Goal: Entertainment & Leisure: Consume media (video, audio)

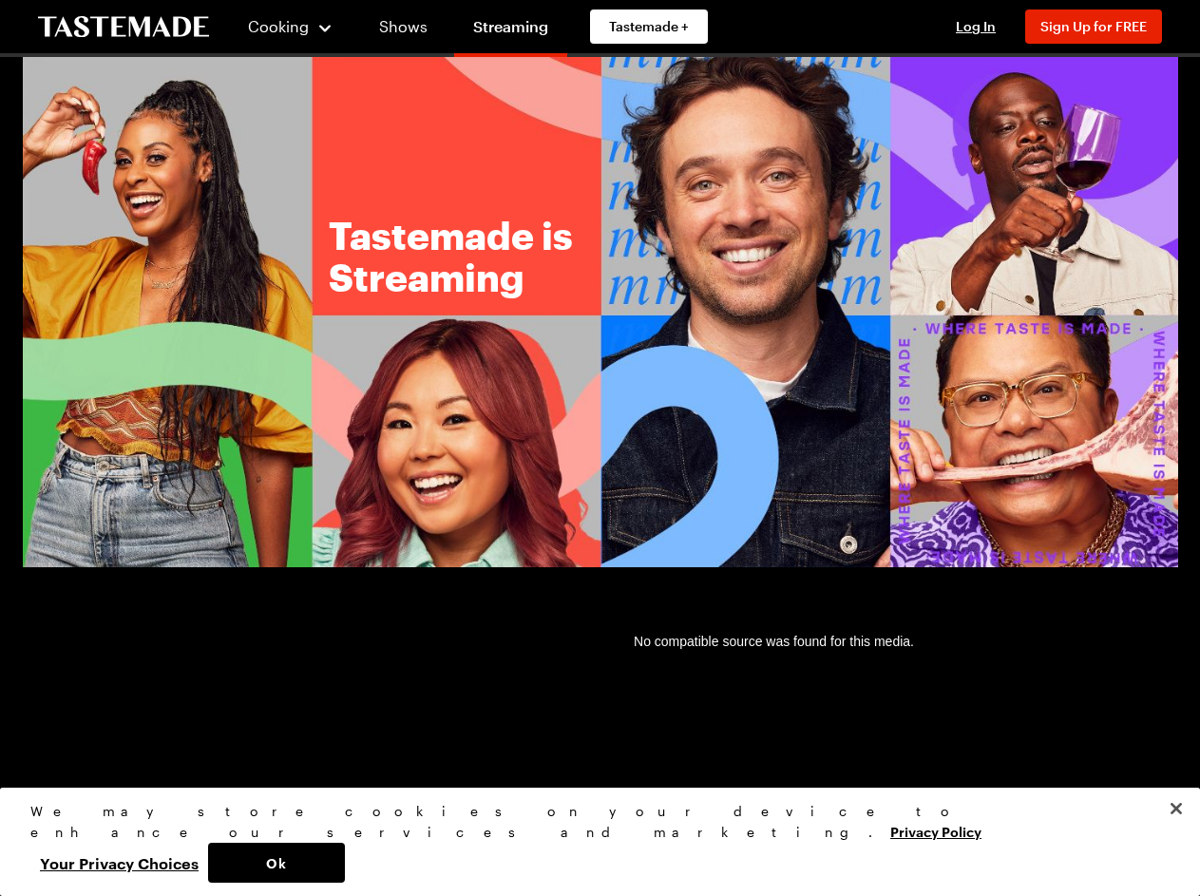
click at [600, 448] on img at bounding box center [600, 312] width 1155 height 510
click at [282, 27] on span "Cooking" at bounding box center [278, 26] width 61 height 18
click at [984, 27] on span "Log In" at bounding box center [976, 26] width 40 height 16
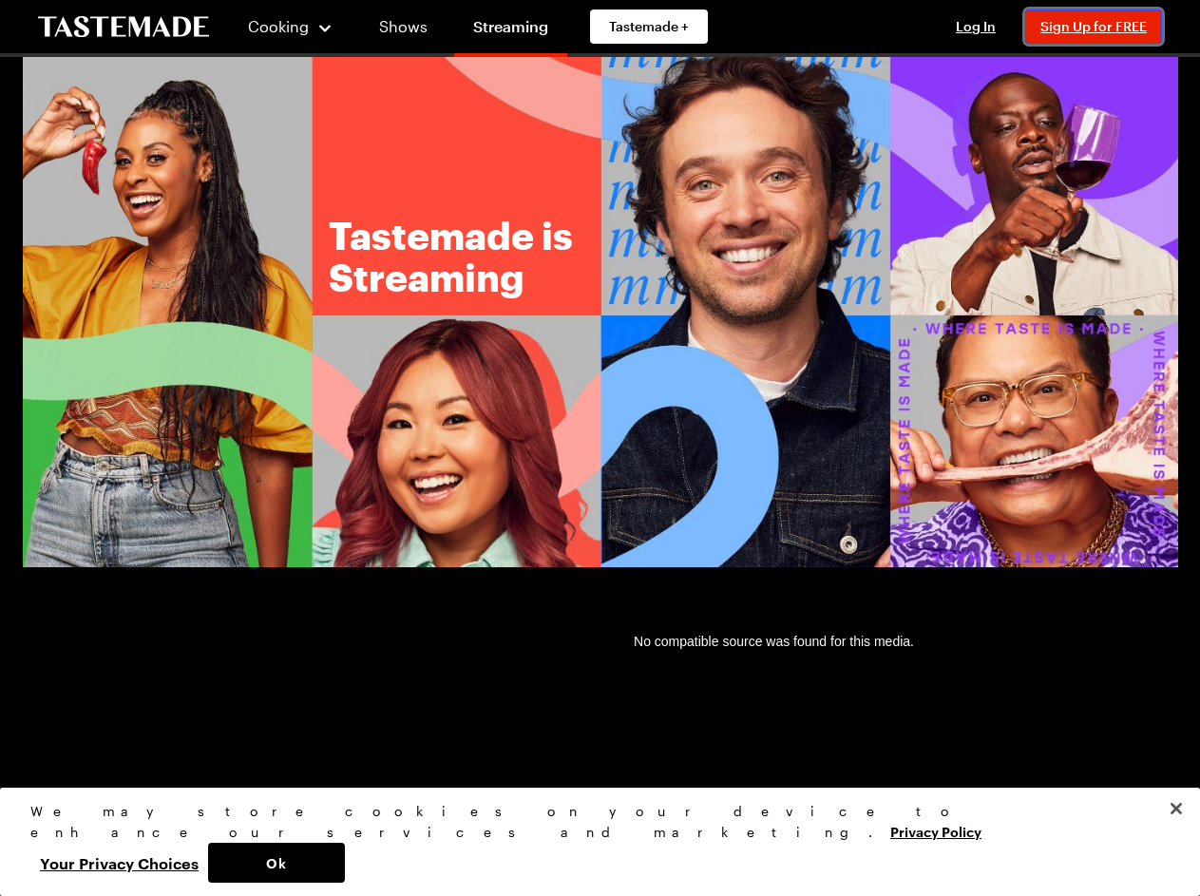
click at [1102, 27] on span "Sign Up for FREE" at bounding box center [1093, 26] width 106 height 16
click at [345, 863] on button "Ok" at bounding box center [276, 863] width 137 height 40
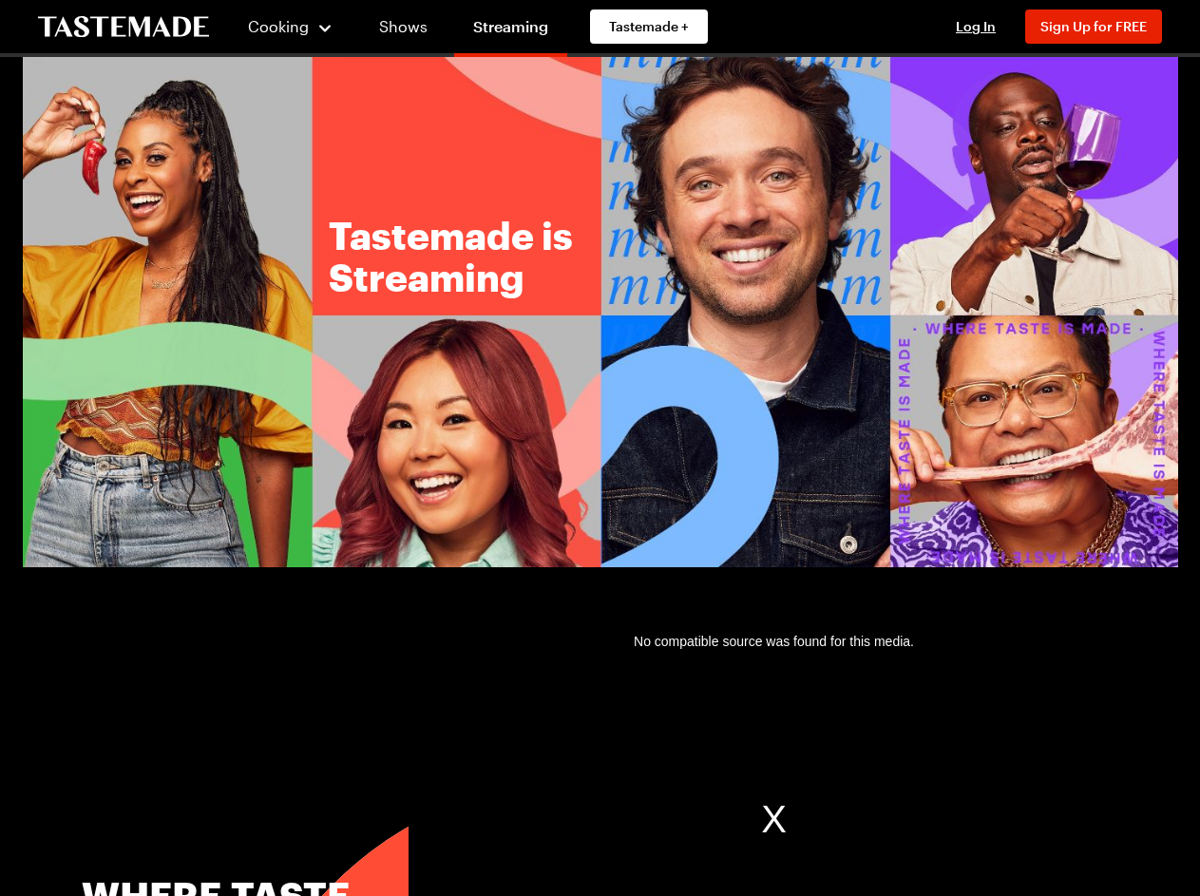
click at [208, 863] on button "Your Privacy Choices" at bounding box center [119, 863] width 178 height 40
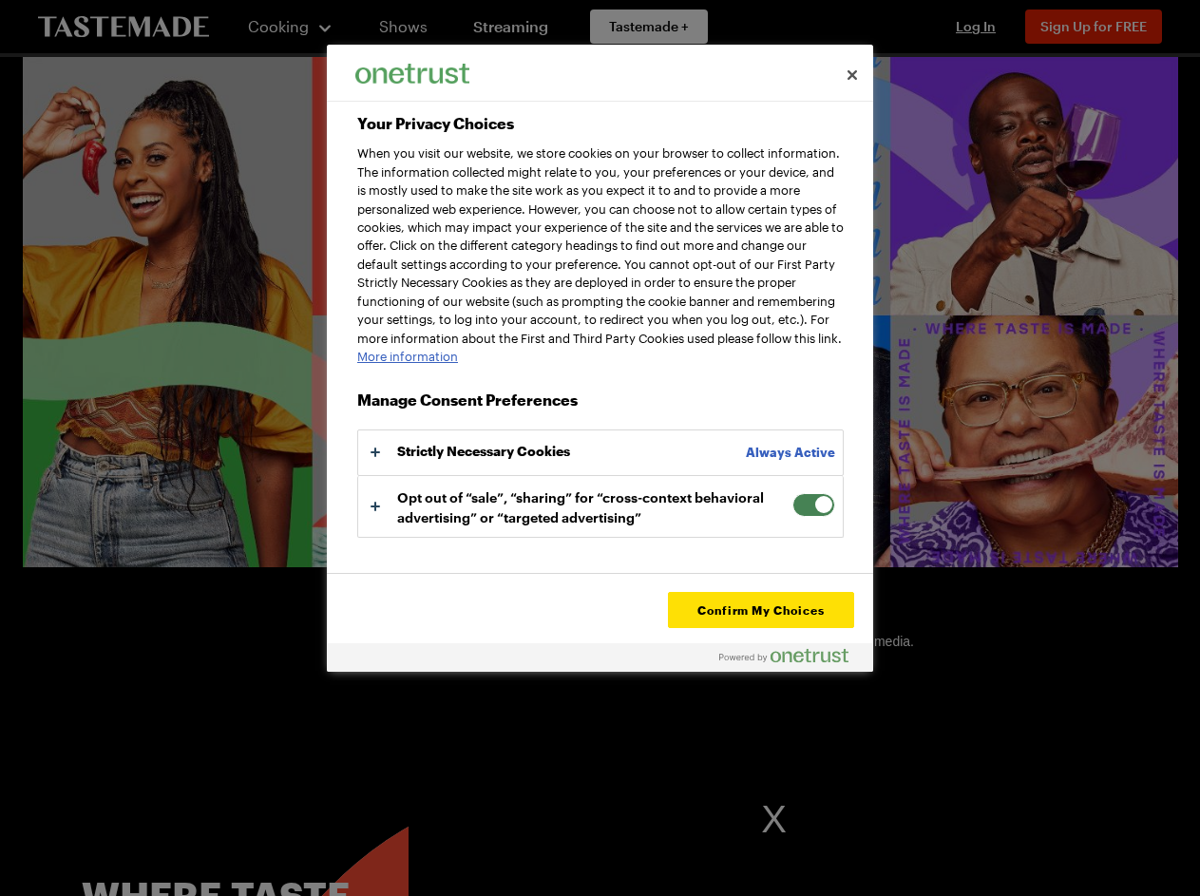
click at [1176, 850] on section "Where Taste Is Made Video Player is loading. Play Video Play Mute Current Time …" at bounding box center [600, 850] width 1155 height 475
